Goal: Task Accomplishment & Management: Complete application form

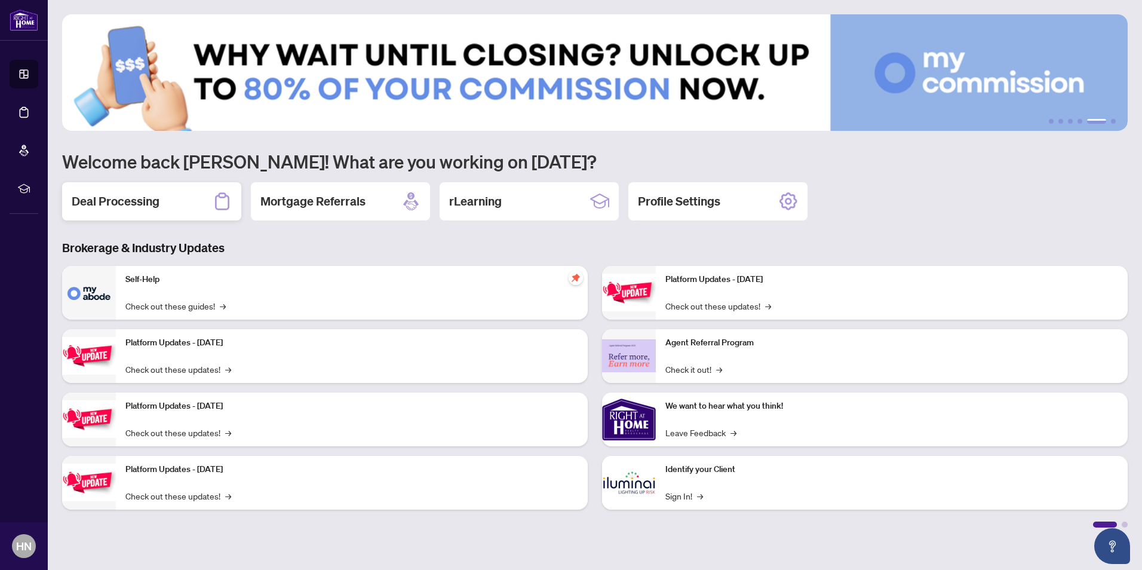
click at [132, 198] on h2 "Deal Processing" at bounding box center [116, 201] width 88 height 17
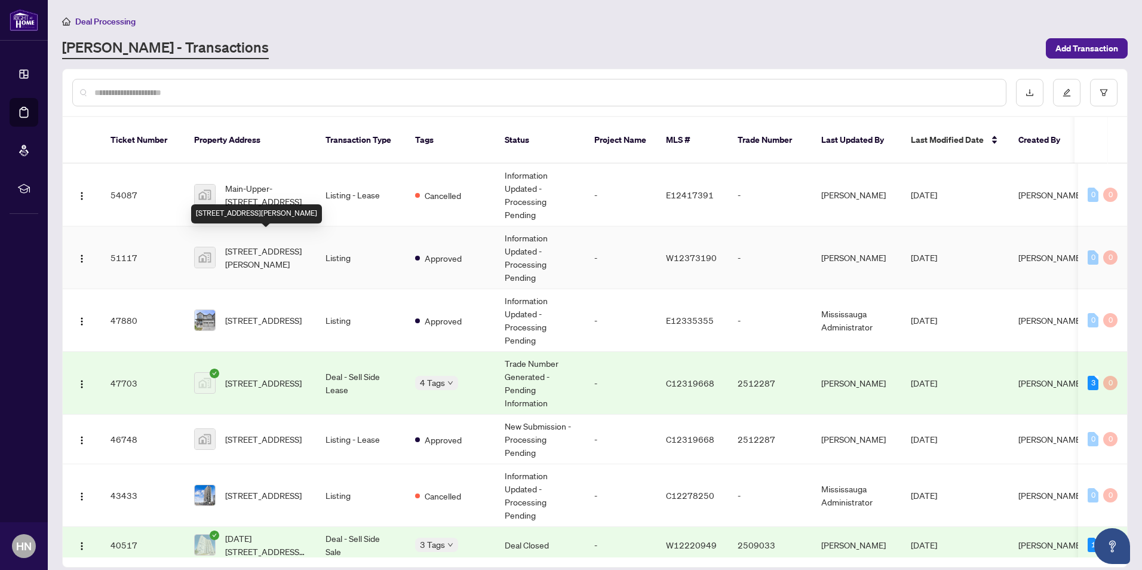
click at [265, 250] on span "[STREET_ADDRESS][PERSON_NAME]" at bounding box center [265, 257] width 81 height 26
click at [277, 314] on span "[STREET_ADDRESS]" at bounding box center [263, 320] width 76 height 13
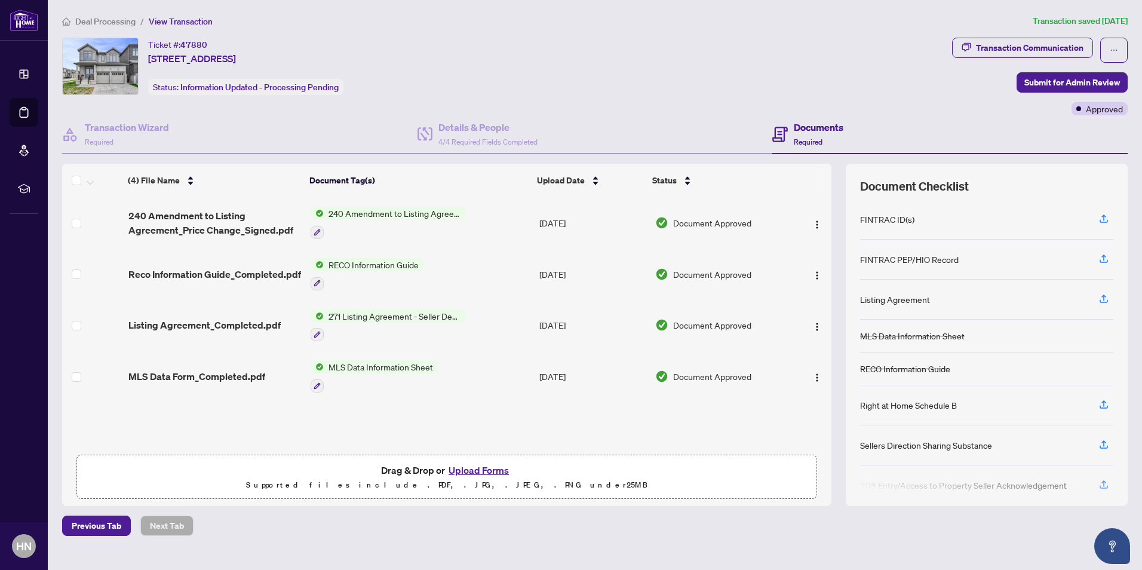
click at [473, 468] on button "Upload Forms" at bounding box center [479, 470] width 68 height 16
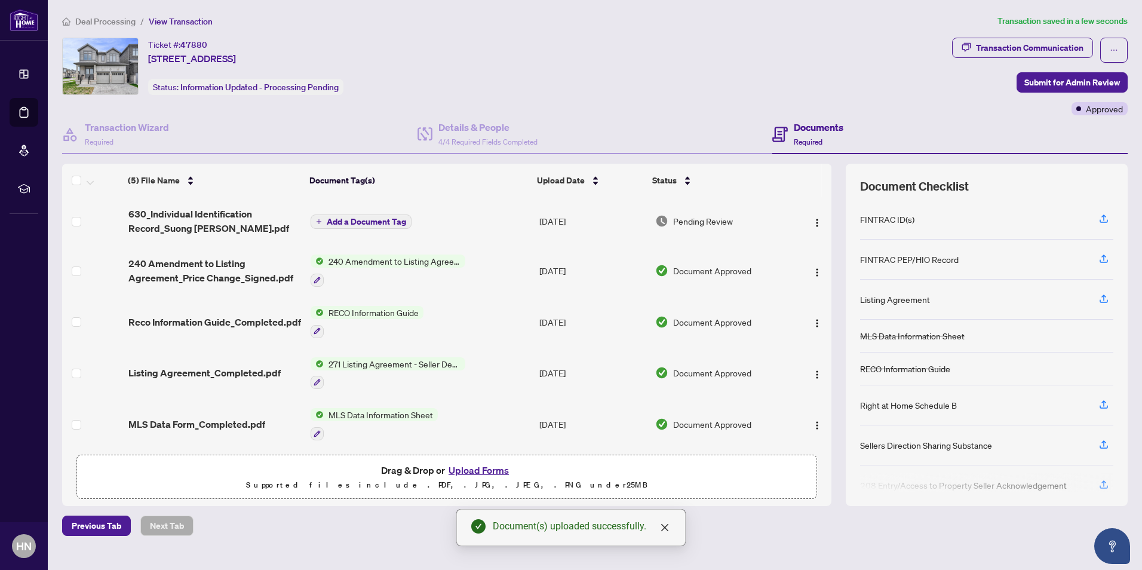
click at [386, 217] on span "Add a Document Tag" at bounding box center [366, 221] width 79 height 8
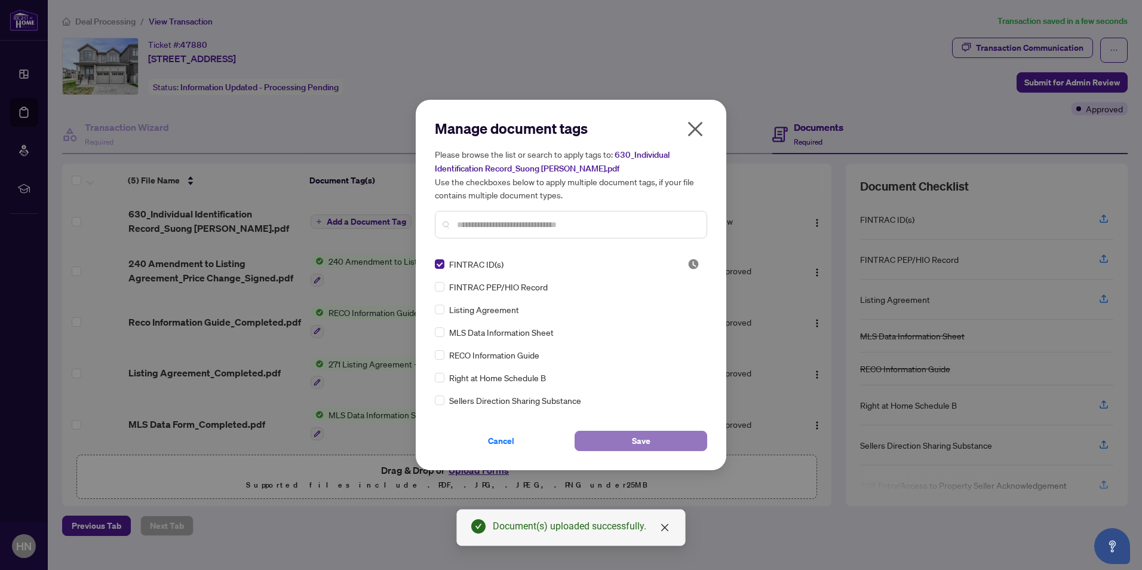
click at [630, 439] on button "Save" at bounding box center [641, 441] width 133 height 20
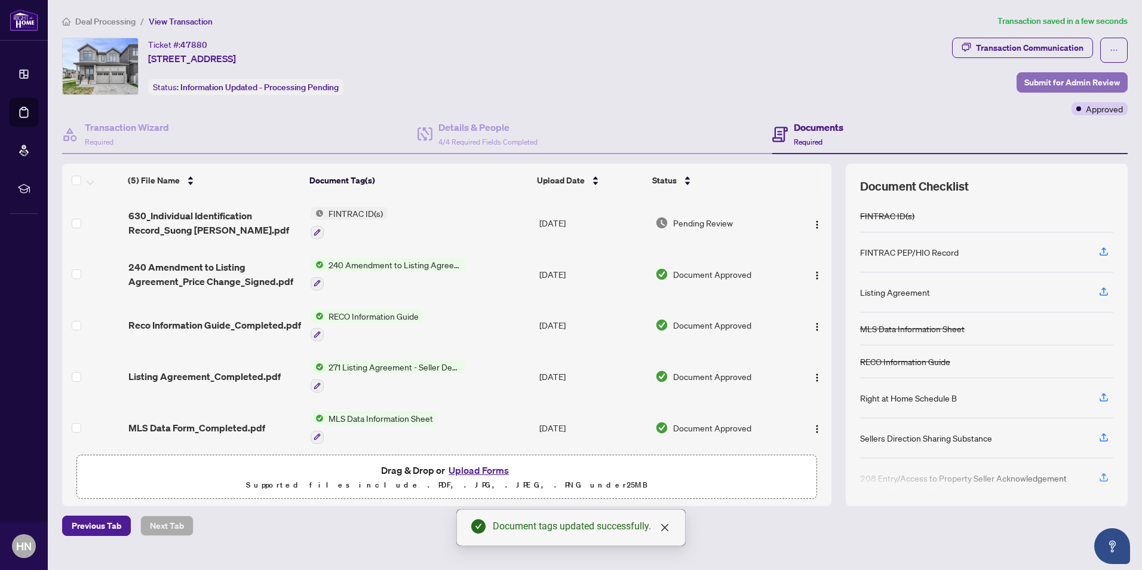
click at [1047, 82] on span "Submit for Admin Review" at bounding box center [1073, 82] width 96 height 19
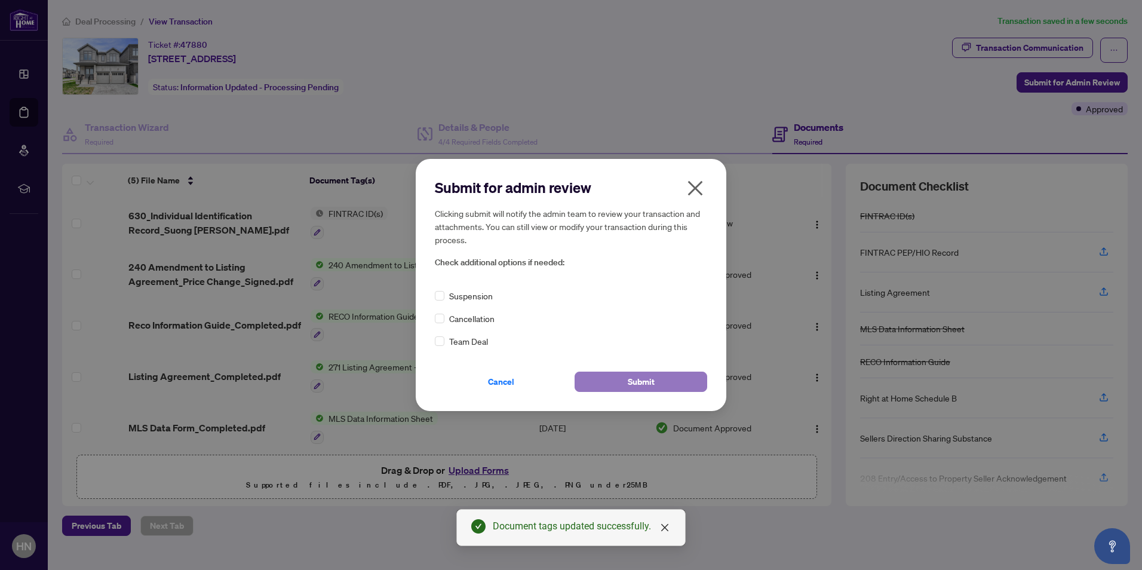
click at [639, 378] on span "Submit" at bounding box center [641, 381] width 27 height 19
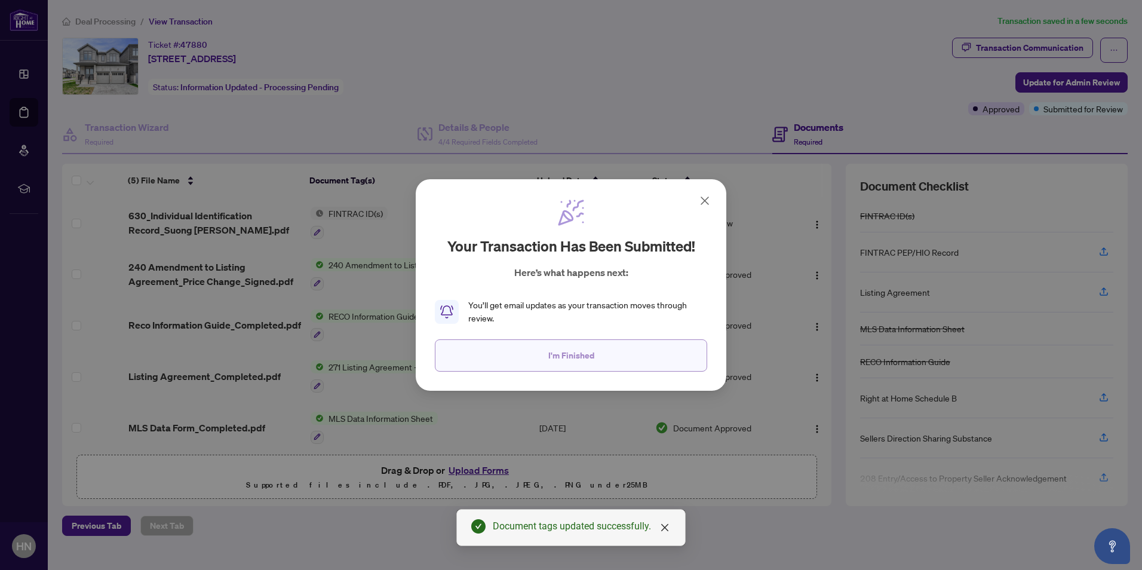
click at [585, 363] on span "I'm Finished" at bounding box center [571, 355] width 46 height 19
